Goal: Entertainment & Leisure: Consume media (video, audio)

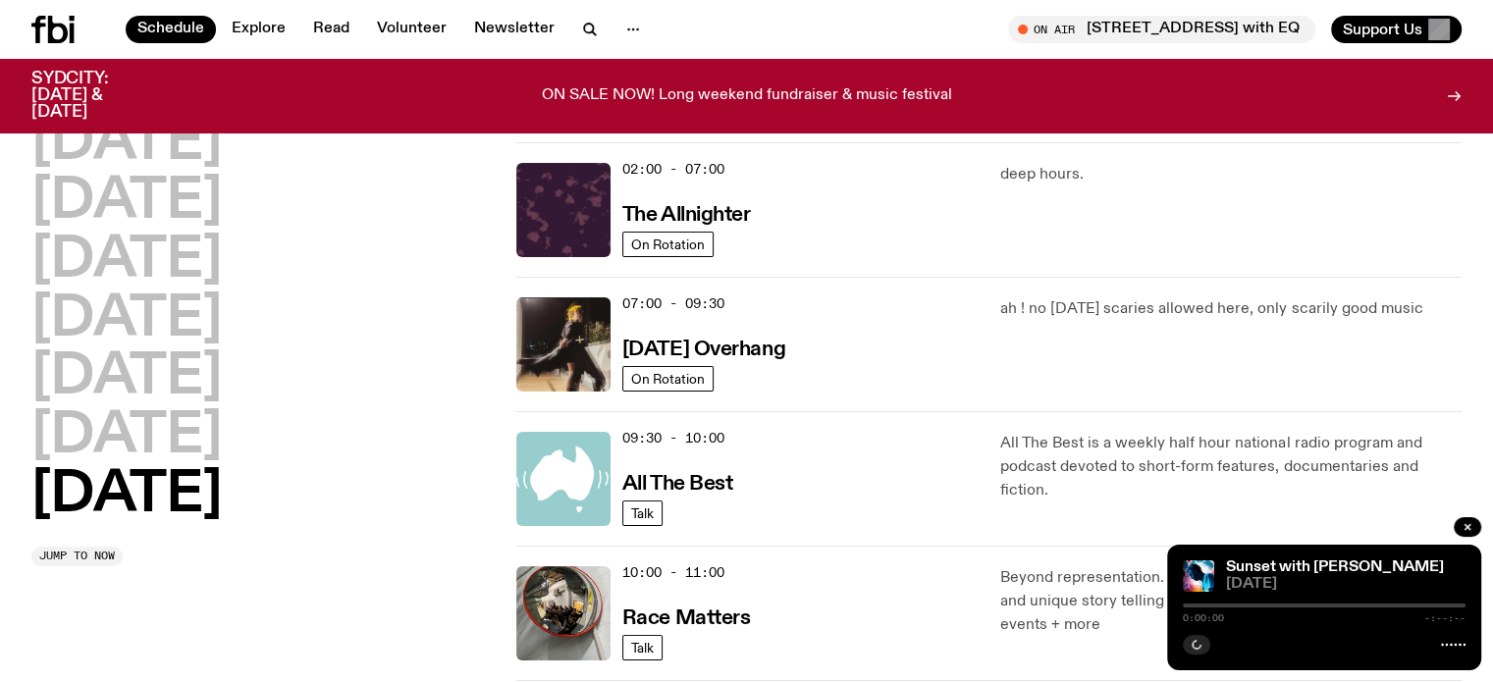
scroll to position [216, 0]
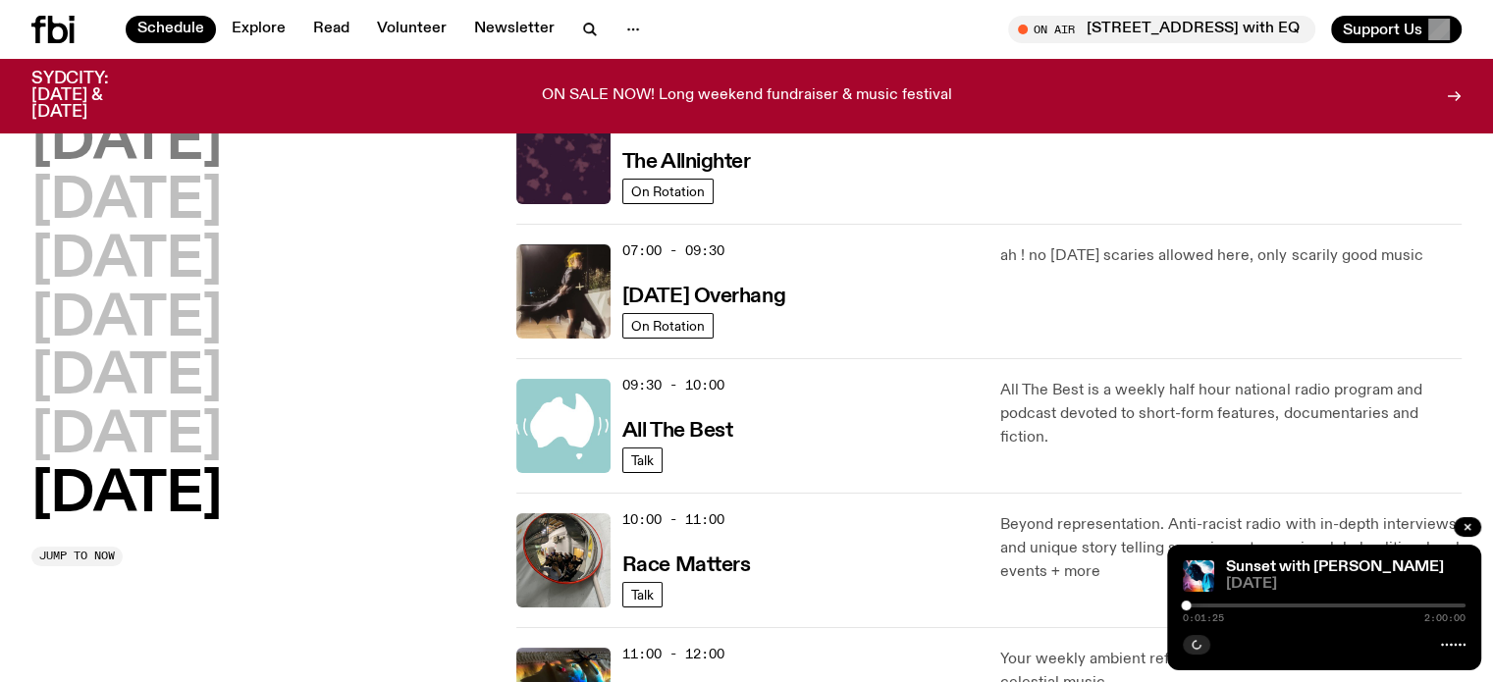
click at [222, 159] on h2 "[DATE]" at bounding box center [126, 143] width 190 height 55
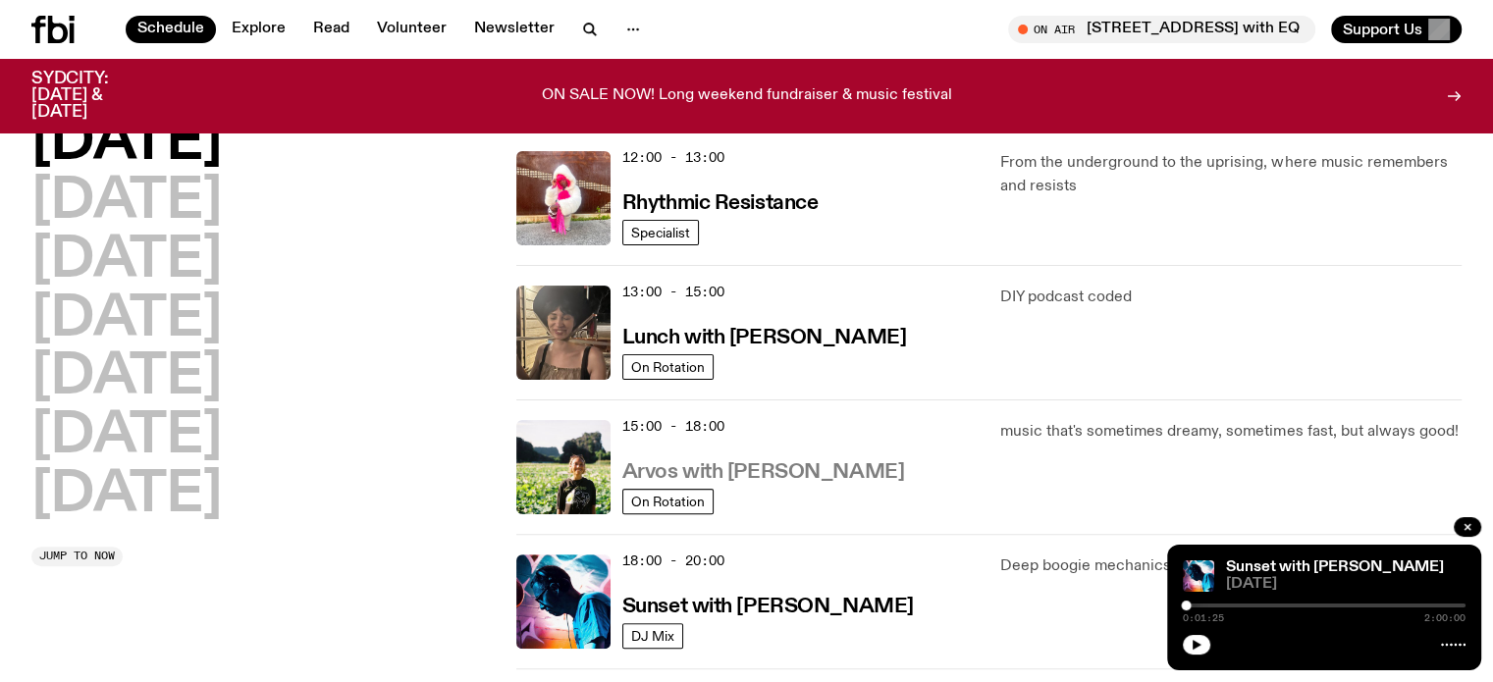
scroll to position [711, 0]
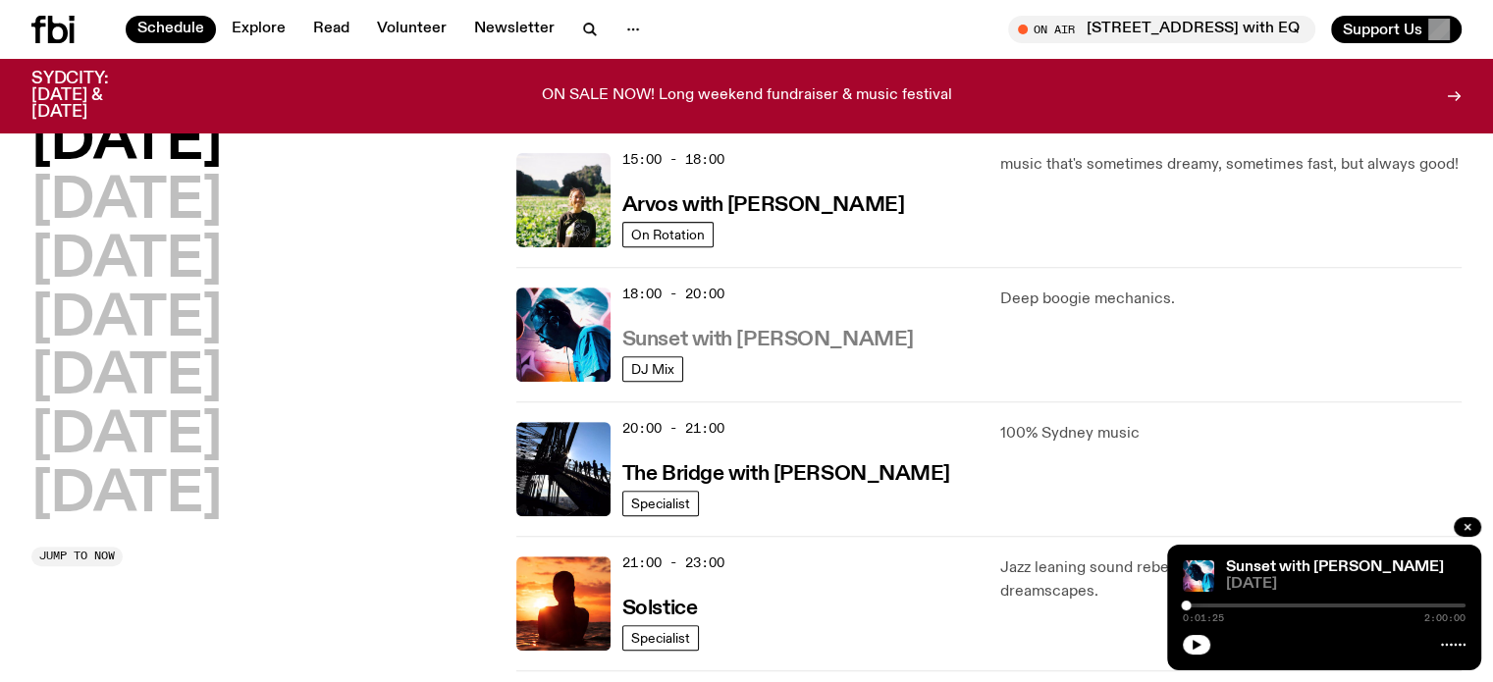
click at [778, 336] on h3 "Sunset with [PERSON_NAME]" at bounding box center [767, 340] width 291 height 21
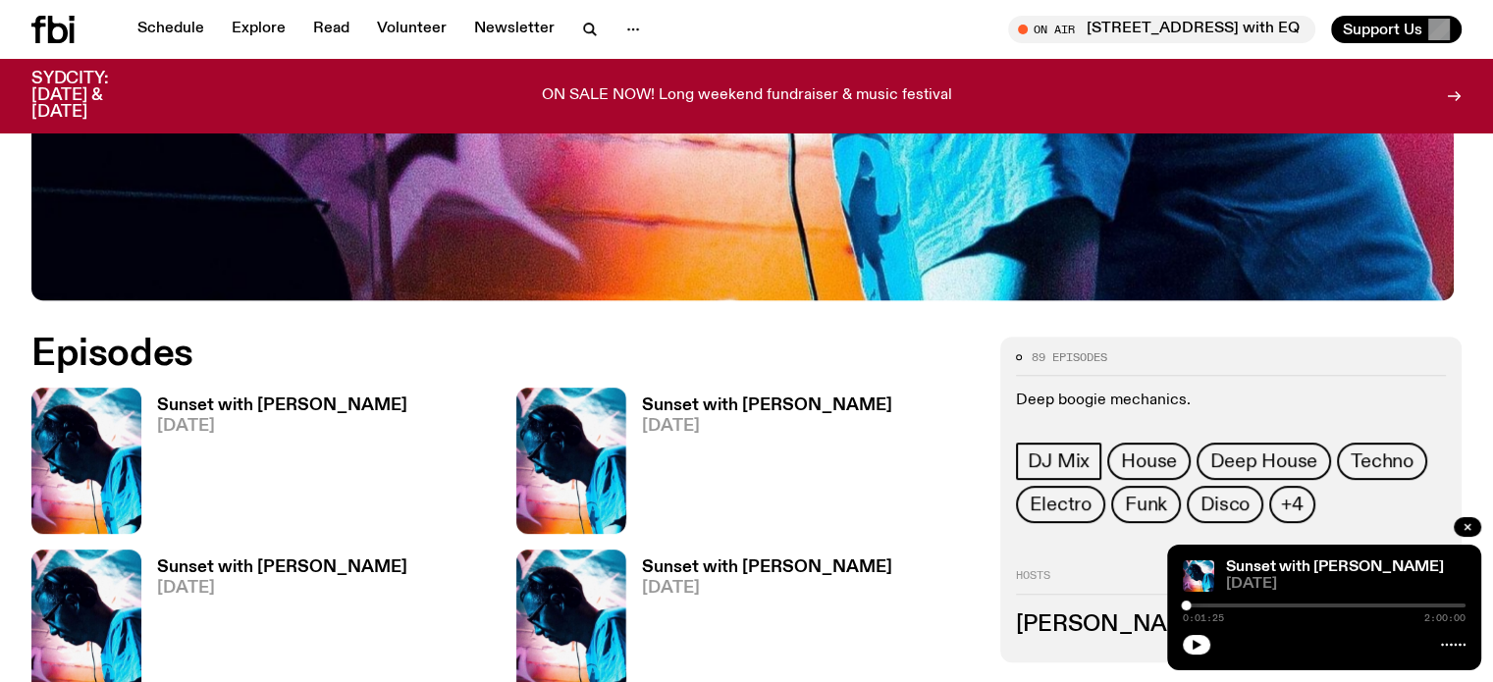
scroll to position [789, 0]
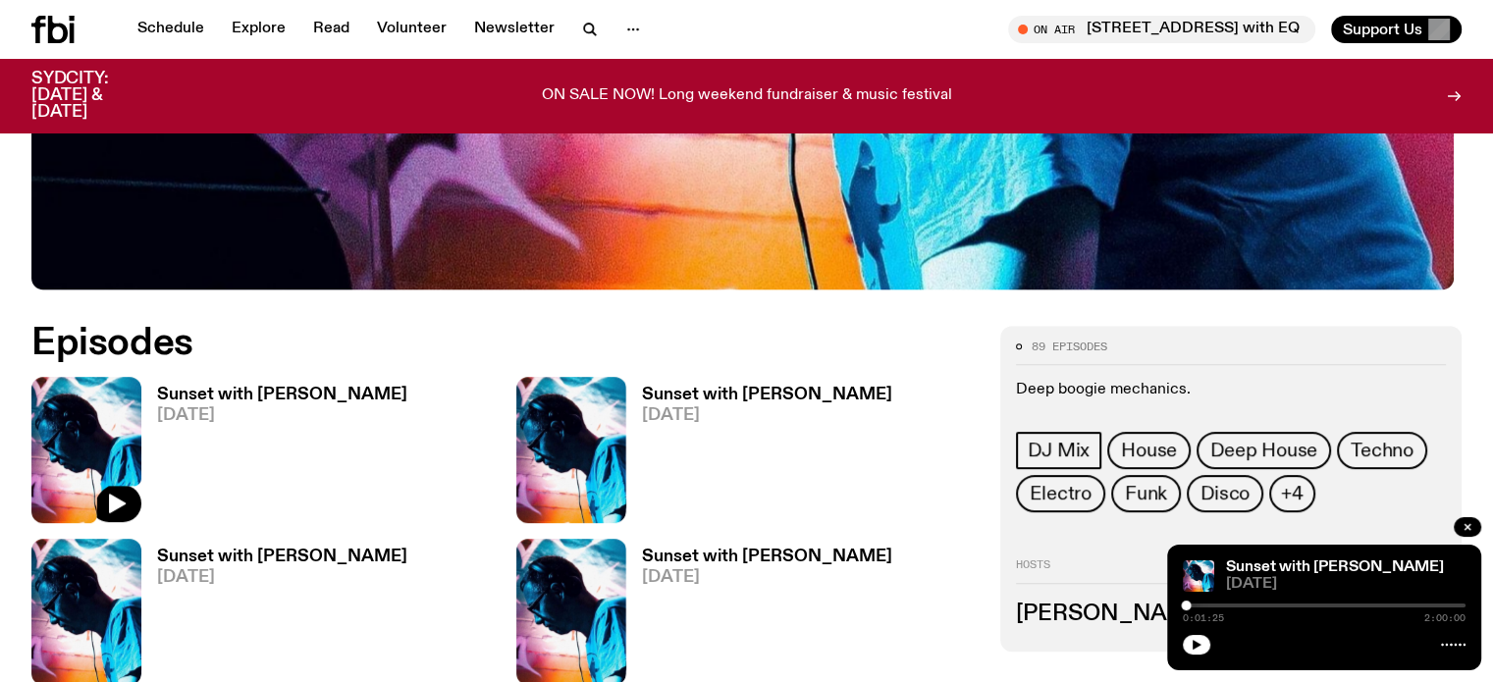
click at [81, 415] on img at bounding box center [86, 450] width 110 height 146
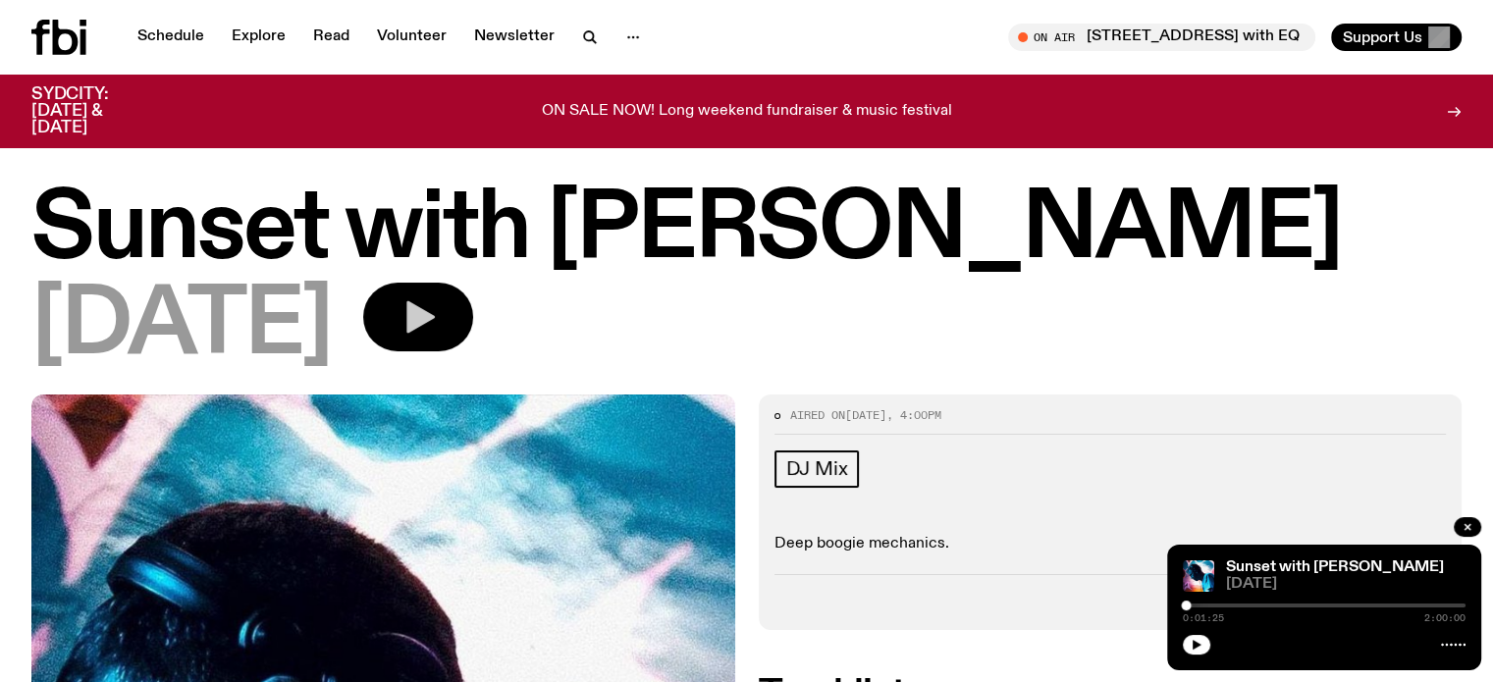
click at [438, 304] on icon "button" at bounding box center [417, 316] width 39 height 39
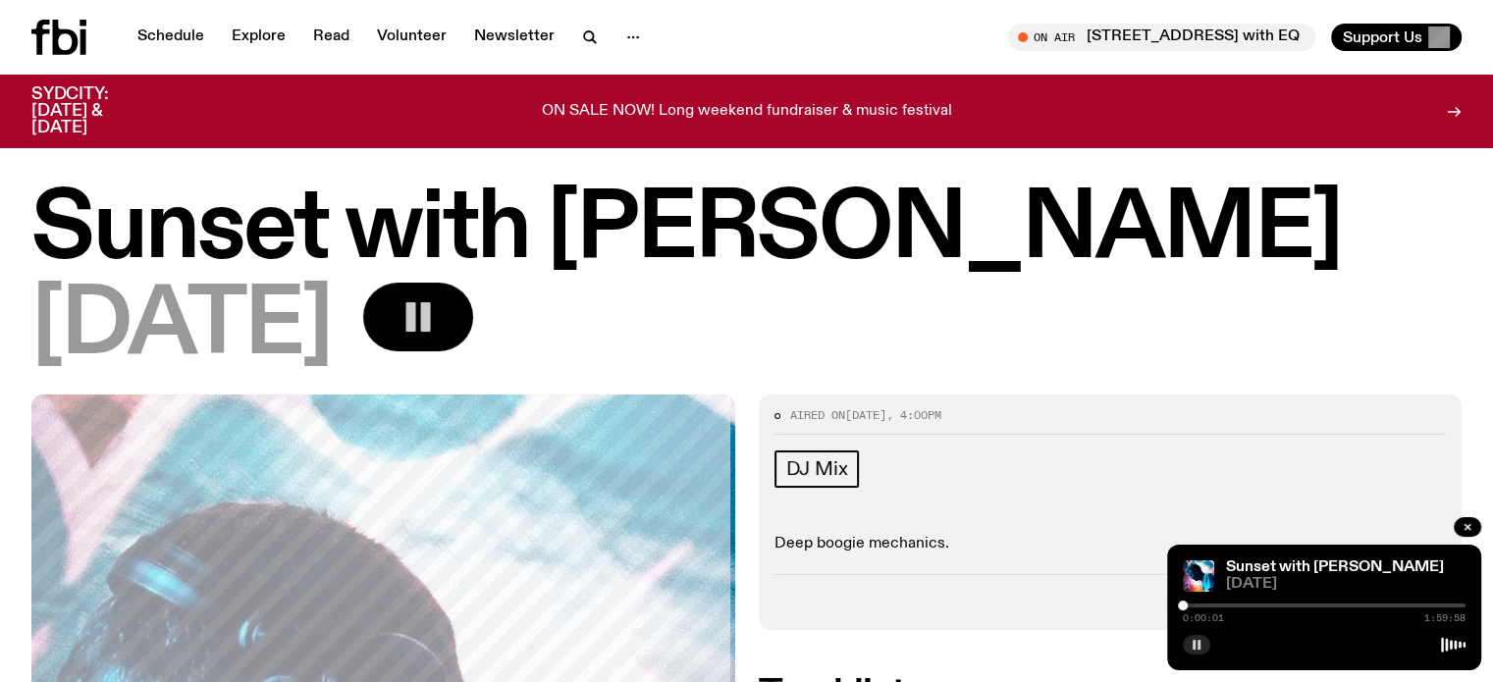
click at [1201, 645] on button "button" at bounding box center [1196, 645] width 27 height 20
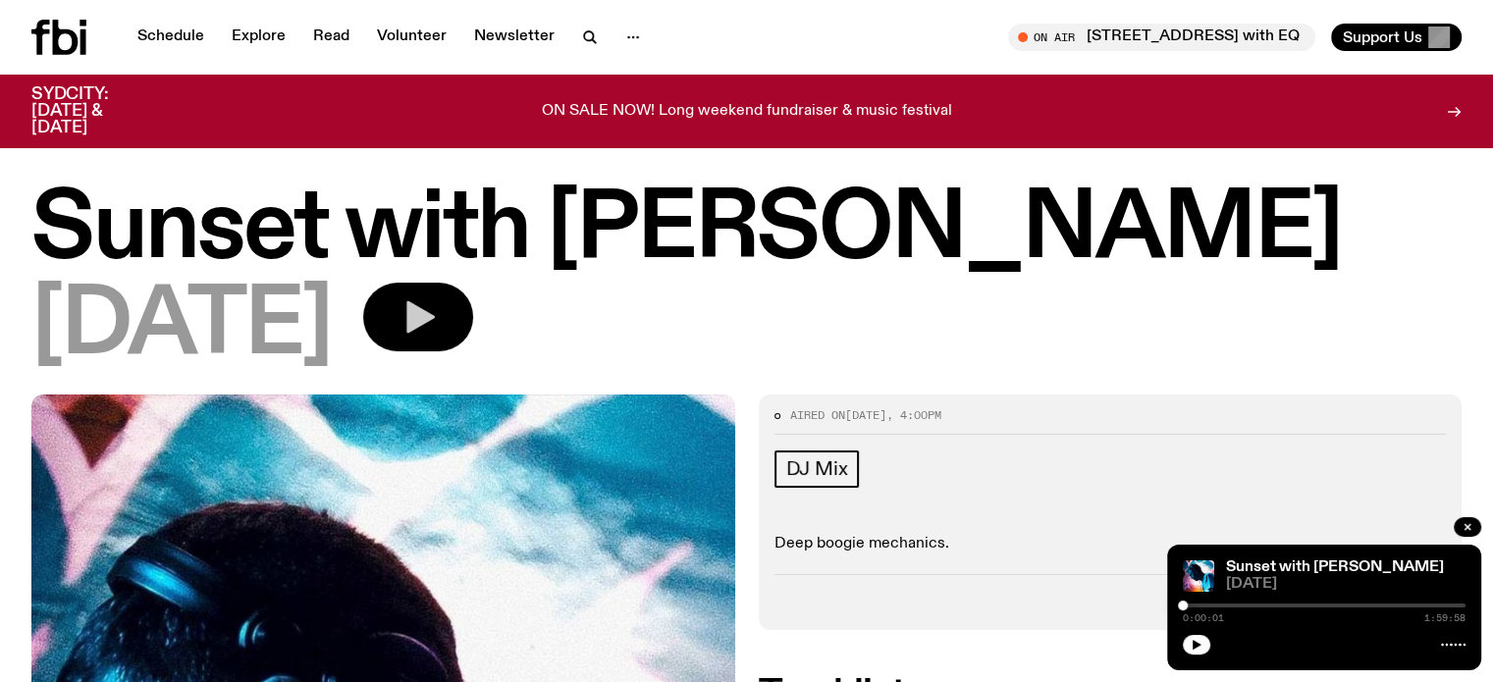
click at [438, 313] on icon "button" at bounding box center [417, 316] width 39 height 39
